Goal: Information Seeking & Learning: Learn about a topic

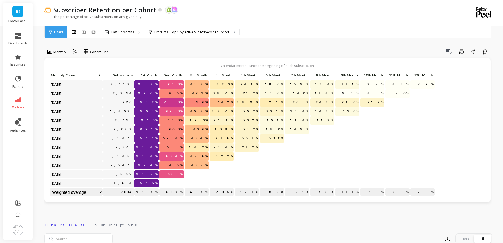
click at [199, 20] on div "The percentage of active subscribers on any given day." at bounding box center [246, 19] width 405 height 10
click at [198, 31] on p "Products : Top 1 by Active Subscribers per Cohort" at bounding box center [192, 32] width 75 height 4
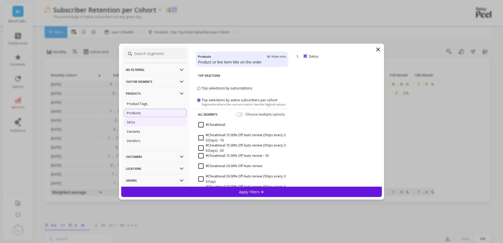
click at [143, 122] on div "SKUs" at bounding box center [155, 122] width 63 height 8
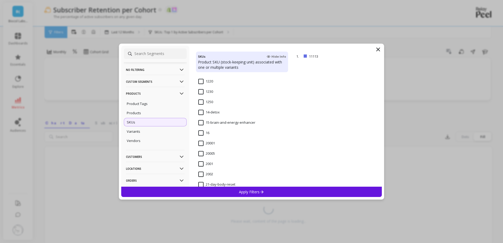
scroll to position [449, 0]
click at [202, 101] on input "14-detox" at bounding box center [208, 103] width 21 height 5
click at [233, 193] on div "Apply Filters" at bounding box center [251, 192] width 261 height 10
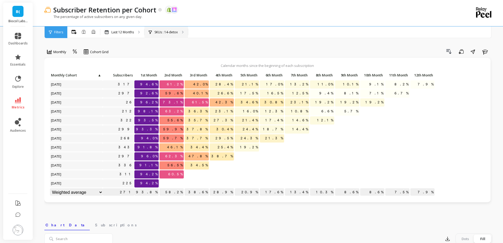
click at [170, 36] on div "SKUs : 14-detox" at bounding box center [167, 32] width 44 height 12
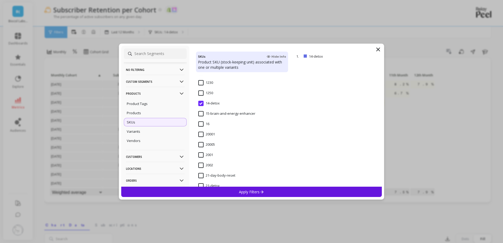
scroll to position [502, 0]
click at [205, 123] on input "21-day-body-reset" at bounding box center [216, 122] width 37 height 5
click at [253, 194] on p "Apply Filters" at bounding box center [251, 191] width 25 height 5
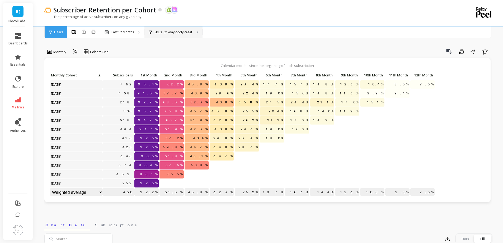
click at [165, 29] on div "SKUs : 21-day-body-reset" at bounding box center [174, 32] width 58 height 12
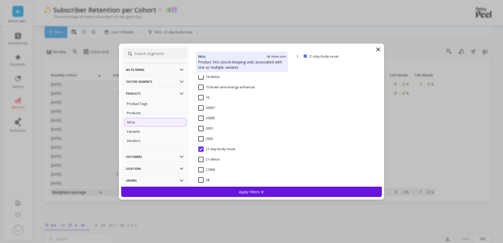
scroll to position [502, 0]
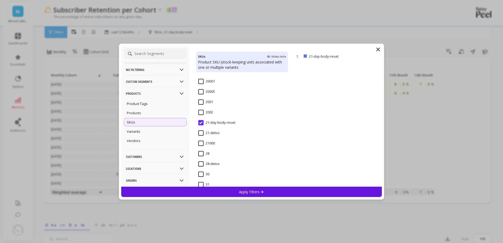
click at [204, 132] on input "21-detox" at bounding box center [208, 132] width 21 height 5
click at [239, 194] on p "Apply Filters" at bounding box center [251, 191] width 25 height 5
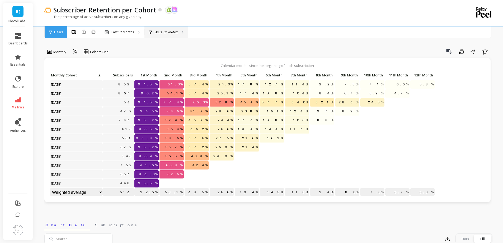
click at [169, 28] on div "SKUs : 21-detox" at bounding box center [167, 32] width 44 height 12
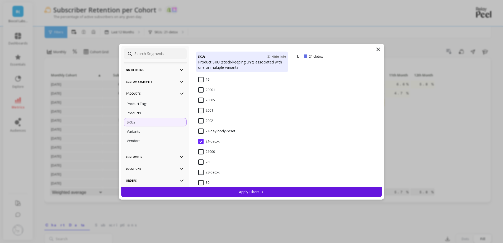
scroll to position [502, 0]
click at [207, 165] on input "28-detox" at bounding box center [208, 163] width 21 height 5
click at [222, 192] on div "Apply Filters" at bounding box center [251, 192] width 261 height 10
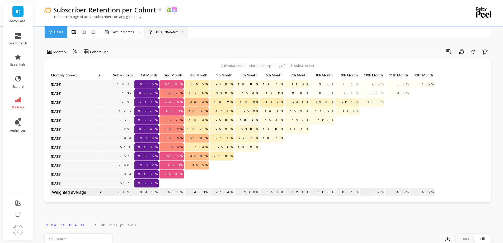
click at [176, 30] on div "SKUs : 28-detox" at bounding box center [167, 32] width 44 height 12
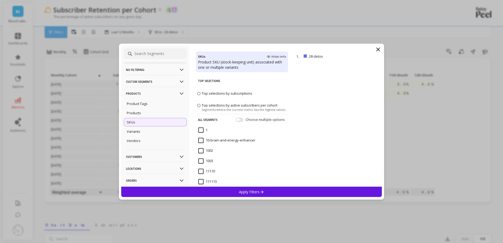
click at [379, 50] on icon at bounding box center [378, 49] width 6 height 6
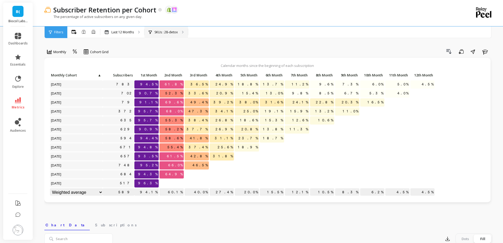
click at [178, 32] on div "SKUs : 28-detox" at bounding box center [167, 32] width 44 height 12
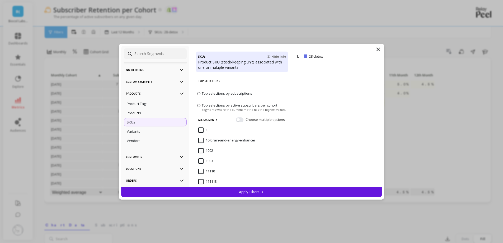
click at [152, 93] on p "Products" at bounding box center [155, 93] width 59 height 13
click at [147, 106] on p "Customers" at bounding box center [155, 105] width 59 height 13
click at [141, 118] on div "Customer Tags" at bounding box center [155, 115] width 63 height 8
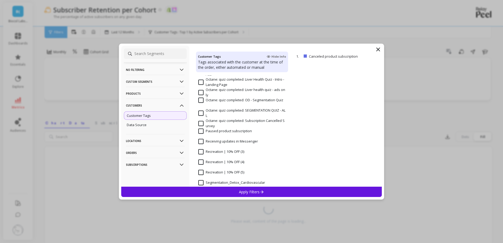
scroll to position [449, 0]
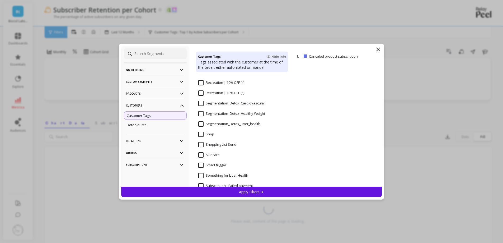
click at [232, 124] on input "Segmentation_Detox_Liver_health" at bounding box center [229, 123] width 62 height 5
click at [227, 190] on div "Apply Filters" at bounding box center [251, 192] width 261 height 10
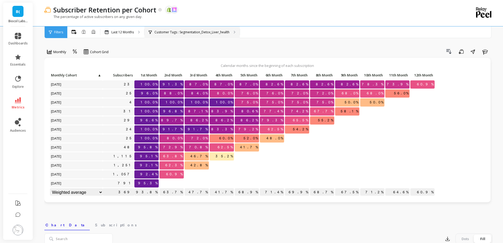
click at [178, 37] on div "Customer Tags : Segmentation_Detox_Liver_health" at bounding box center [192, 32] width 95 height 12
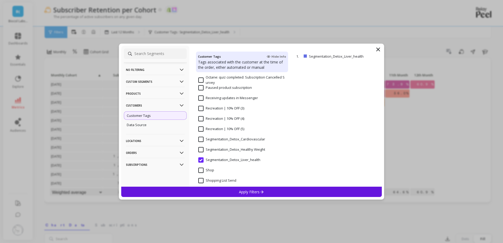
scroll to position [423, 0]
click at [201, 142] on Weight "Segmentation_Detox_Healthy Weight" at bounding box center [231, 139] width 67 height 5
click at [236, 192] on div "Apply Filters" at bounding box center [251, 192] width 261 height 10
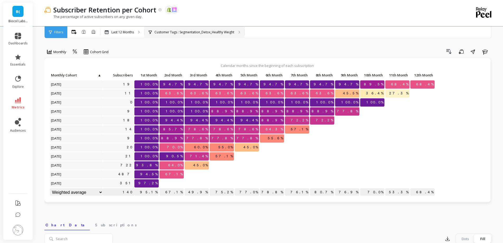
click at [180, 31] on p "Customer Tags : Segmentation_Detox_Healthy Weight" at bounding box center [195, 32] width 80 height 4
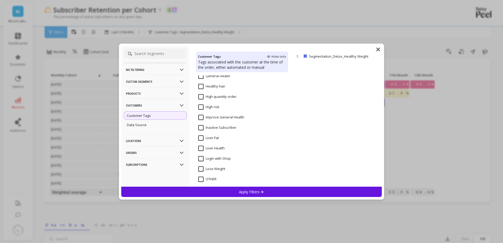
scroll to position [211, 0]
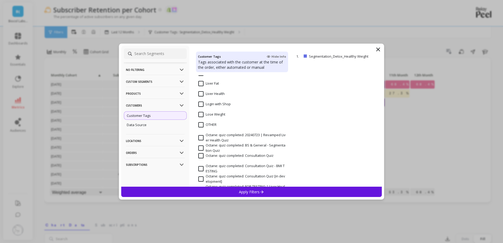
click at [377, 49] on icon at bounding box center [378, 49] width 6 height 6
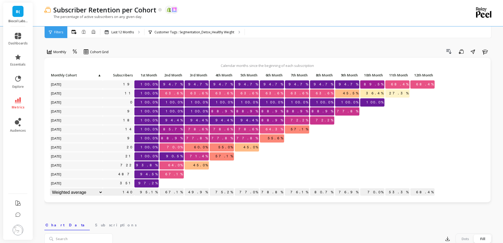
click at [209, 22] on div "The percentage of active subscribers on any given day." at bounding box center [246, 19] width 405 height 10
click at [208, 25] on div "Subscriber Retention per Cohort The data you are viewing comes from: Shopify Sk…" at bounding box center [246, 13] width 405 height 26
click at [209, 30] on p "Customer Tags : Segmentation_Detox_Healthy Weight" at bounding box center [195, 32] width 80 height 4
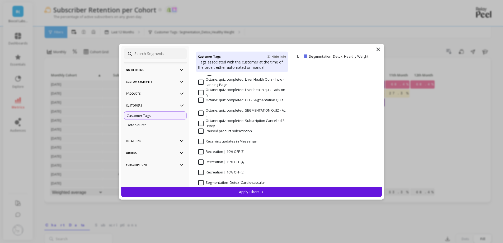
scroll to position [423, 0]
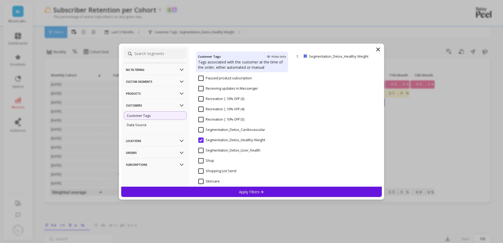
click at [221, 131] on input "Segmentation_Detox_Cardiovascular" at bounding box center [231, 129] width 67 height 5
click at [230, 193] on div "Apply Filters" at bounding box center [251, 192] width 261 height 10
